Goal: Task Accomplishment & Management: Complete application form

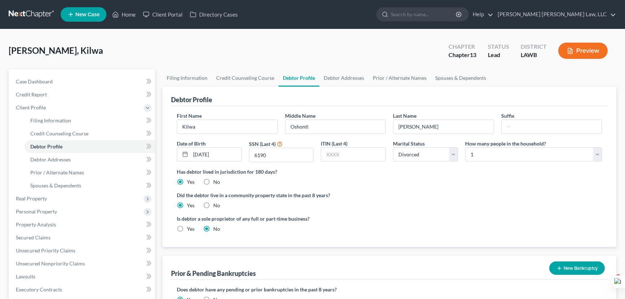
select select "3"
select select "0"
click at [24, 18] on link at bounding box center [32, 14] width 46 height 13
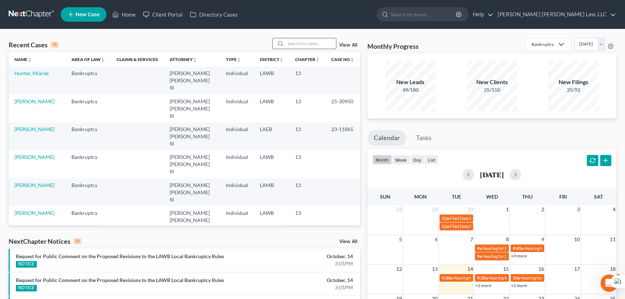
click at [314, 39] on input "search" at bounding box center [310, 43] width 51 height 10
type input "[PERSON_NAME]"
click at [42, 72] on link "[PERSON_NAME]" at bounding box center [34, 73] width 40 height 6
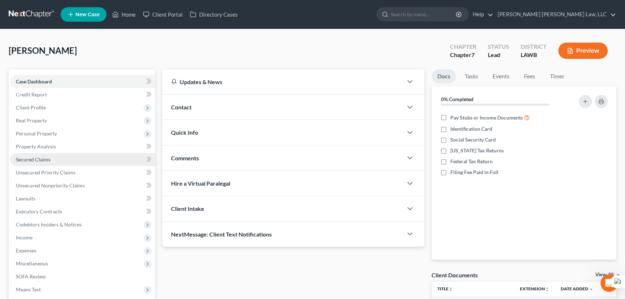
click at [65, 162] on link "Secured Claims" at bounding box center [82, 159] width 145 height 13
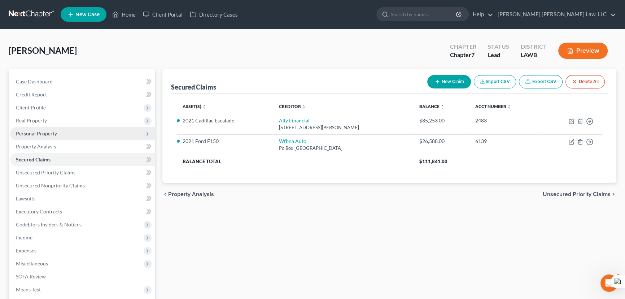
click at [86, 136] on span "Personal Property" at bounding box center [82, 133] width 145 height 13
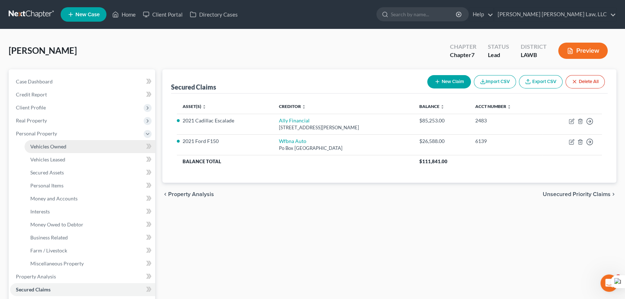
click at [84, 143] on link "Vehicles Owned" at bounding box center [90, 146] width 131 height 13
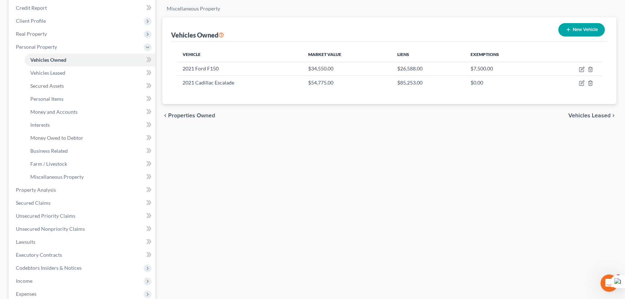
scroll to position [214, 0]
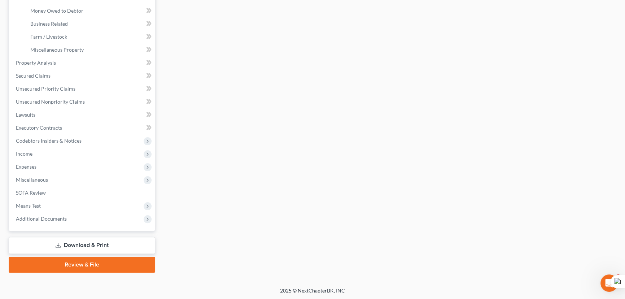
drag, startPoint x: 72, startPoint y: 178, endPoint x: 72, endPoint y: 184, distance: 6.1
click at [72, 178] on span "Miscellaneous" at bounding box center [82, 179] width 145 height 13
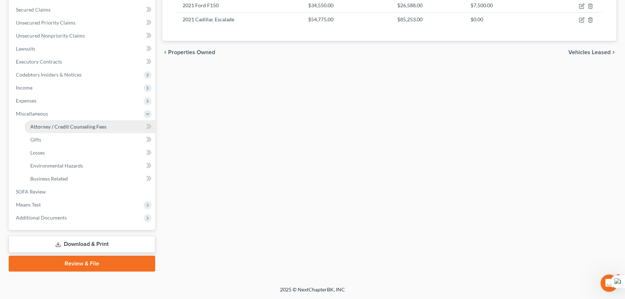
scroll to position [149, 0]
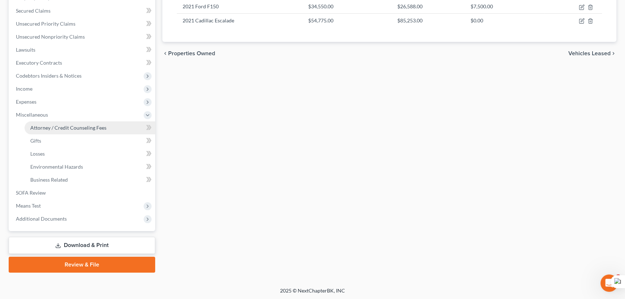
click at [88, 125] on span "Attorney / Credit Counseling Fees" at bounding box center [68, 128] width 76 height 6
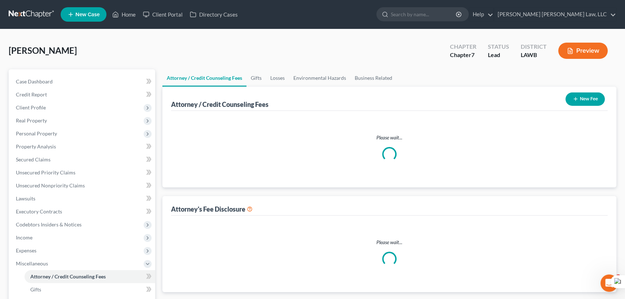
select select "2"
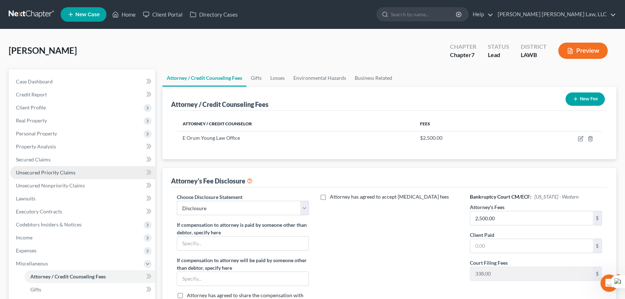
click at [47, 174] on span "Unsecured Priority Claims" at bounding box center [46, 172] width 60 height 6
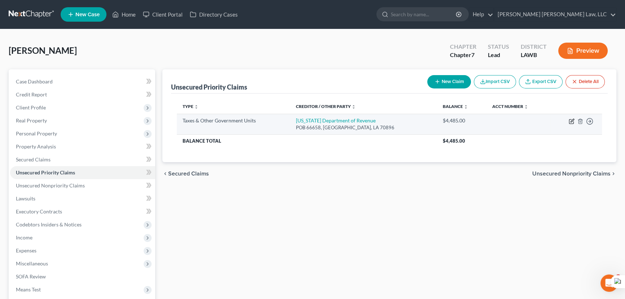
click at [570, 121] on icon "button" at bounding box center [572, 121] width 6 height 6
select select "2"
select select "19"
select select "0"
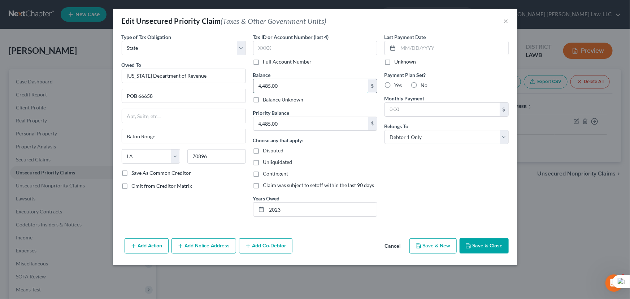
click at [309, 85] on input "4,485.00" at bounding box center [310, 86] width 115 height 14
type input "4,994"
click at [295, 123] on input "4,485.00" at bounding box center [310, 124] width 115 height 14
type input "4,994"
click at [479, 242] on button "Save & Close" at bounding box center [483, 245] width 49 height 15
